Goal: Task Accomplishment & Management: Use online tool/utility

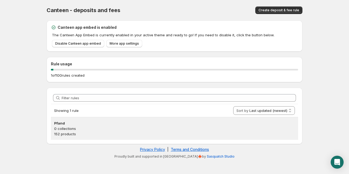
click at [84, 130] on p "0 collections" at bounding box center [174, 128] width 241 height 5
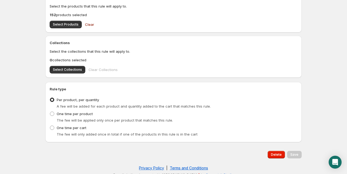
scroll to position [201, 0]
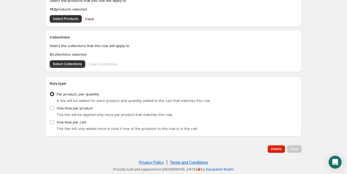
click at [90, 19] on span "Clear" at bounding box center [89, 18] width 9 height 5
click at [278, 147] on button "Delete" at bounding box center [275, 150] width 17 height 8
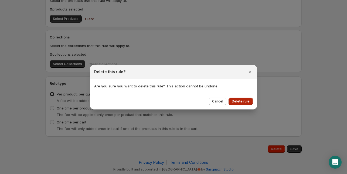
click at [242, 101] on span "Delete rule" at bounding box center [241, 101] width 18 height 4
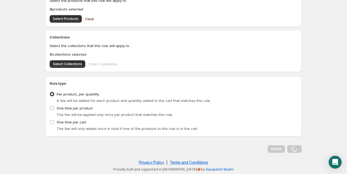
scroll to position [0, 0]
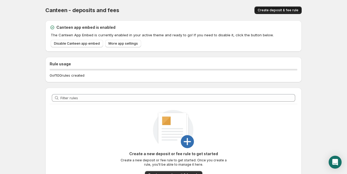
click at [285, 11] on span "Create deposit & fee rule" at bounding box center [277, 10] width 41 height 4
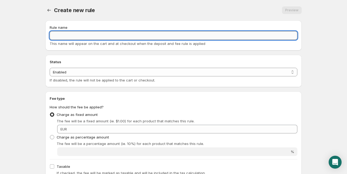
click at [63, 35] on input "Rule name" at bounding box center [173, 35] width 247 height 9
drag, startPoint x: 82, startPoint y: 35, endPoint x: 72, endPoint y: 35, distance: 10.3
click at [72, 35] on input "Dosenpfand 0,25" at bounding box center [173, 35] width 247 height 9
drag, startPoint x: 77, startPoint y: 34, endPoint x: 27, endPoint y: 35, distance: 49.6
click at [27, 35] on body "Home Help Dosenpfand. This page is ready Dosenpfand Preview More actions Previe…" at bounding box center [173, 87] width 347 height 174
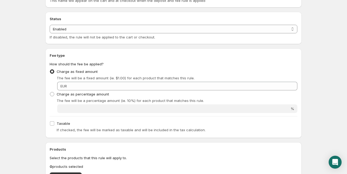
scroll to position [45, 0]
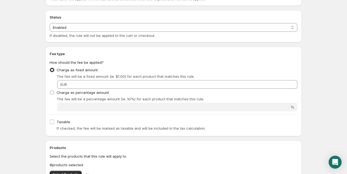
type input "DOSENPFAND"
click at [53, 71] on span at bounding box center [52, 70] width 4 height 4
click at [50, 68] on input "Charge as fixed amount" at bounding box center [50, 68] width 0 height 0
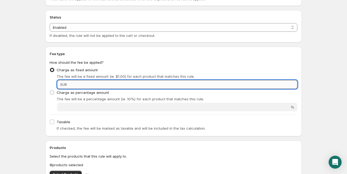
click at [280, 85] on input "Fixed amount" at bounding box center [182, 84] width 229 height 9
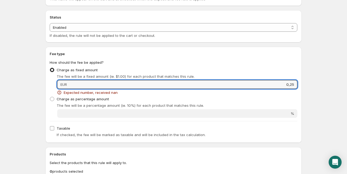
type input "0,25"
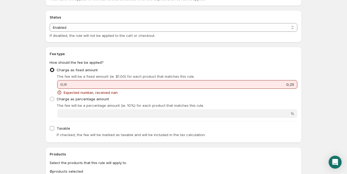
click at [52, 129] on input "Taxable" at bounding box center [52, 128] width 4 height 4
checkbox input "true"
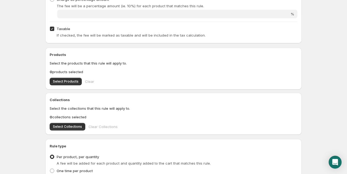
scroll to position [145, 0]
click at [69, 81] on span "Select Products" at bounding box center [66, 81] width 26 height 4
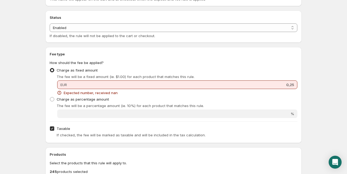
scroll to position [47, 0]
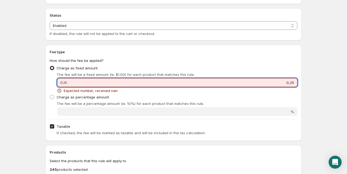
click at [289, 83] on input "0,25" at bounding box center [182, 82] width 229 height 9
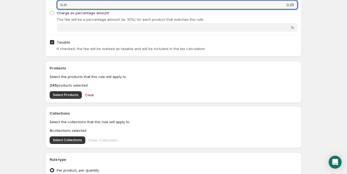
type input "0.25"
click at [294, 133] on div "Collections Select the collections that this rule will apply to. 0 collections …" at bounding box center [173, 127] width 247 height 33
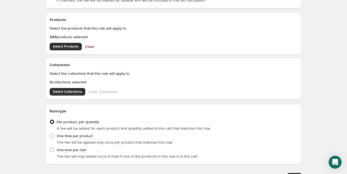
scroll to position [201, 0]
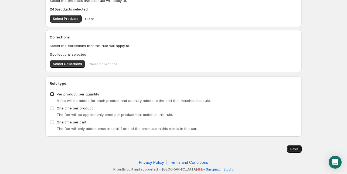
click at [295, 149] on span "Save" at bounding box center [294, 149] width 8 height 4
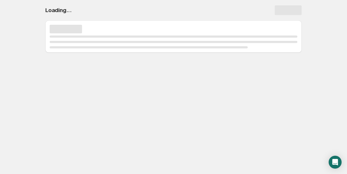
scroll to position [0, 0]
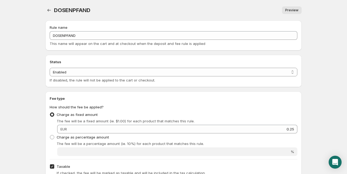
click at [197, 103] on div "Fee type How should the fee be applied? Charge as fixed amount The fee will be …" at bounding box center [173, 136] width 247 height 81
click at [50, 9] on icon "Settings" at bounding box center [48, 10] width 5 height 5
